Goal: Task Accomplishment & Management: Manage account settings

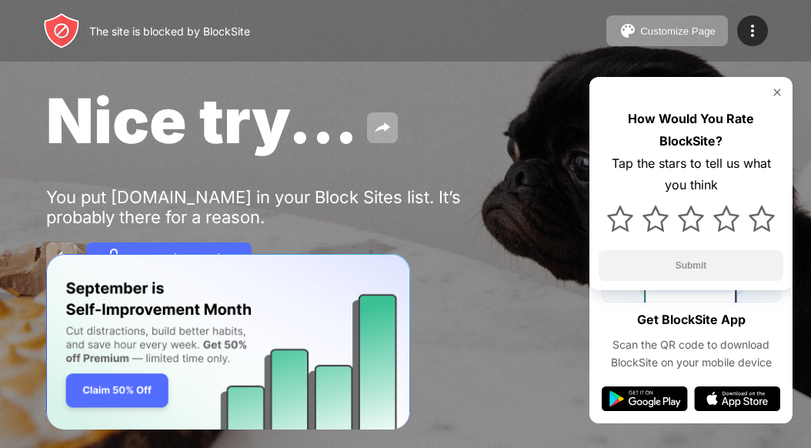
click at [618, 231] on div at bounding box center [690, 218] width 185 height 45
click at [618, 221] on img at bounding box center [620, 218] width 26 height 26
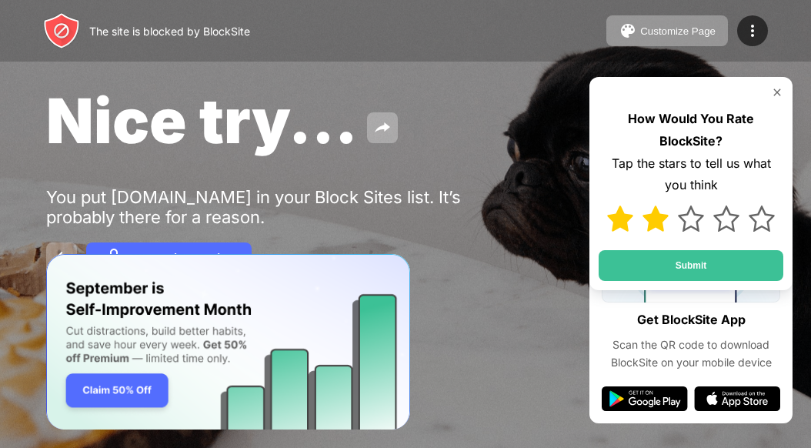
click at [656, 218] on img at bounding box center [655, 218] width 26 height 26
click at [694, 219] on img at bounding box center [691, 218] width 26 height 26
click at [718, 218] on img at bounding box center [726, 218] width 26 height 26
click at [761, 221] on img at bounding box center [761, 218] width 26 height 26
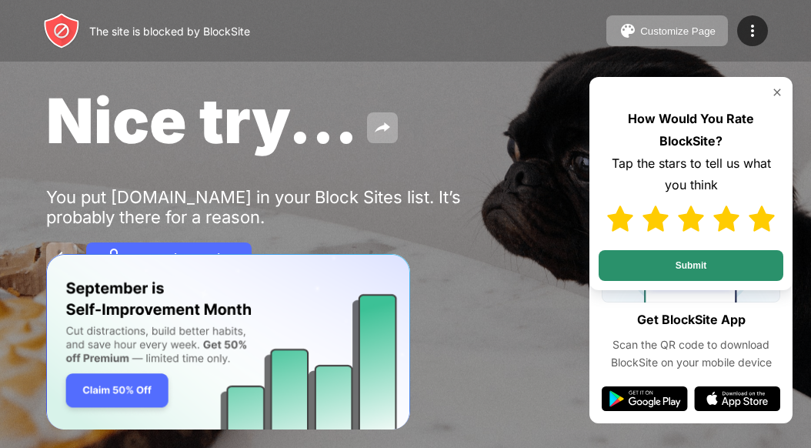
click at [672, 265] on button "Submit" at bounding box center [690, 265] width 185 height 31
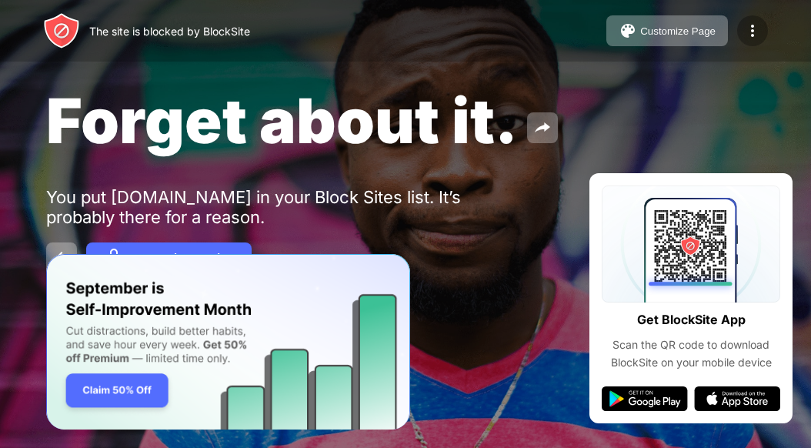
click at [754, 28] on img at bounding box center [752, 31] width 18 height 18
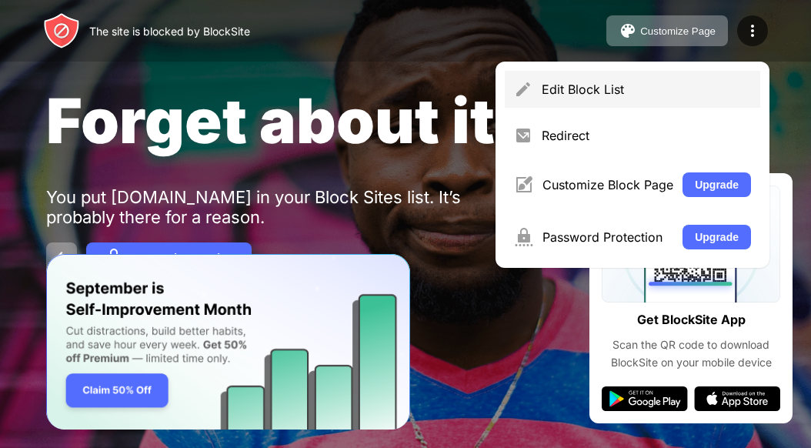
click at [590, 92] on div "Edit Block List" at bounding box center [645, 89] width 209 height 15
